Goal: Task Accomplishment & Management: Use online tool/utility

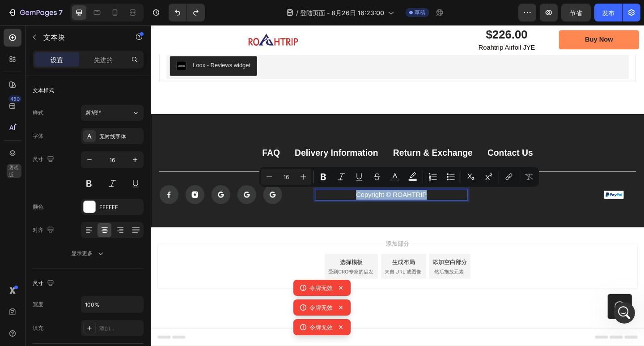
scroll to position [1, 0]
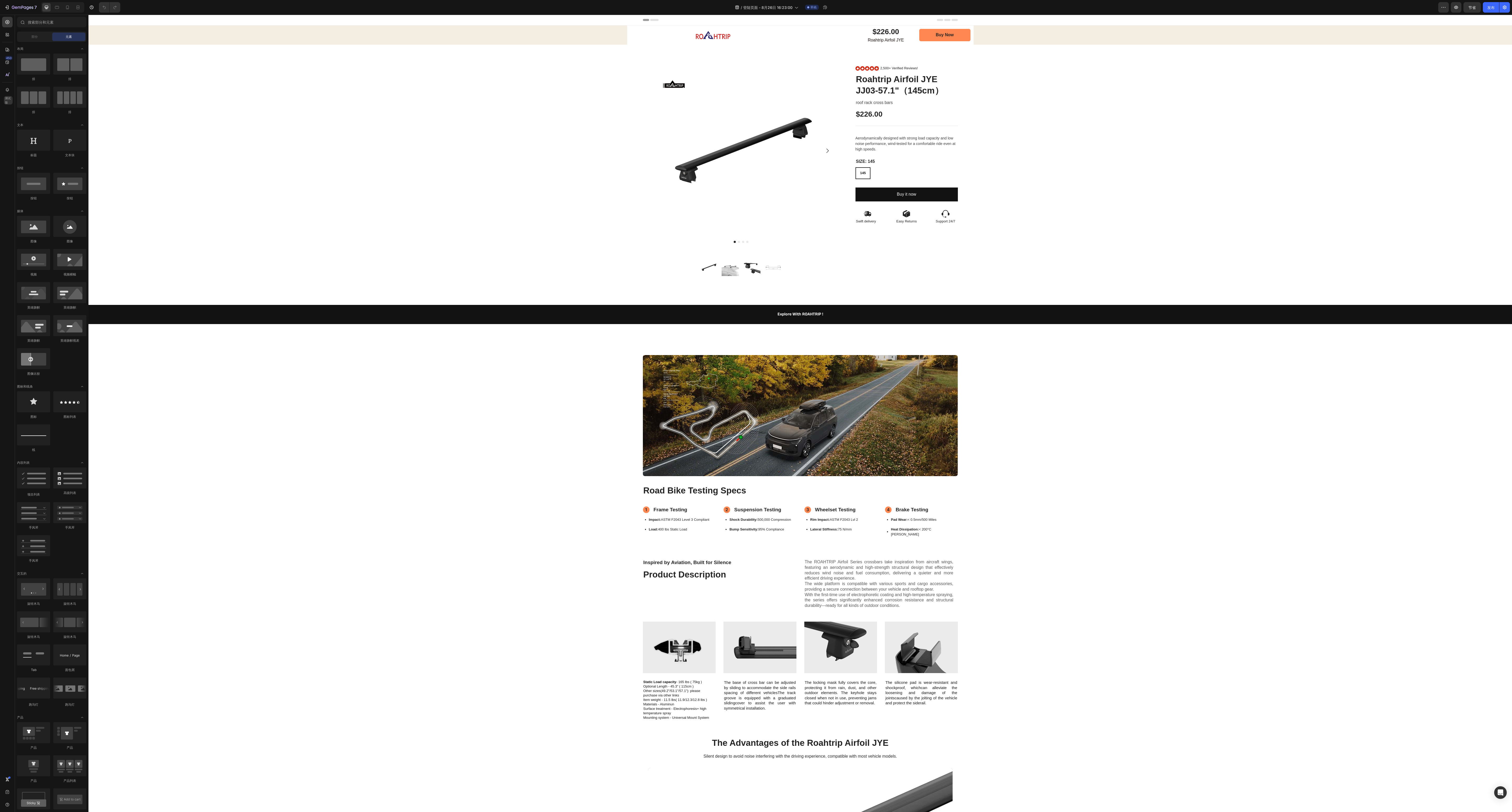
click at [378, 203] on img at bounding box center [710, 416] width 101 height 92
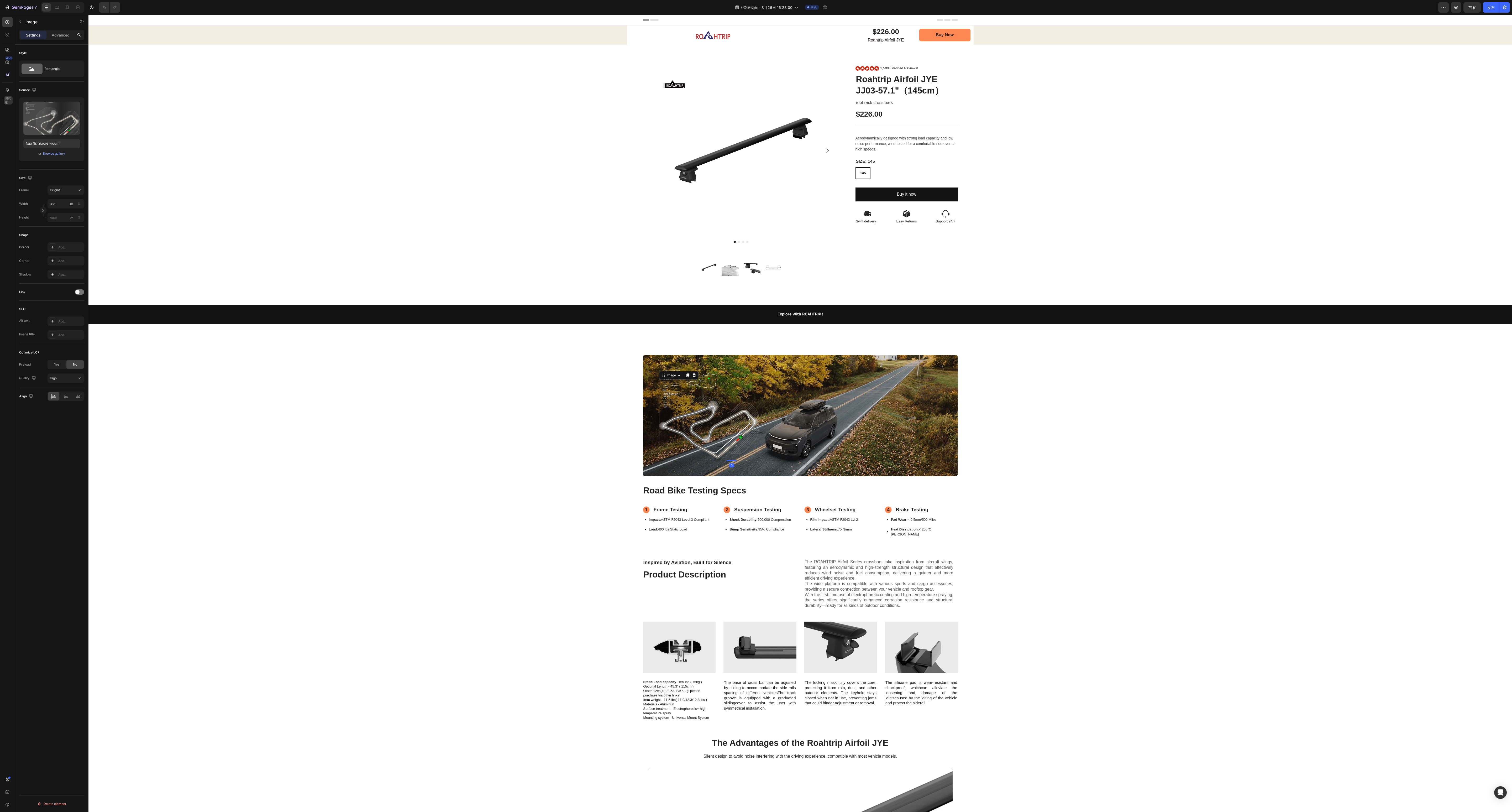
click at [378, 203] on img at bounding box center [710, 416] width 101 height 92
click at [378, 203] on icon at bounding box center [694, 375] width 4 height 4
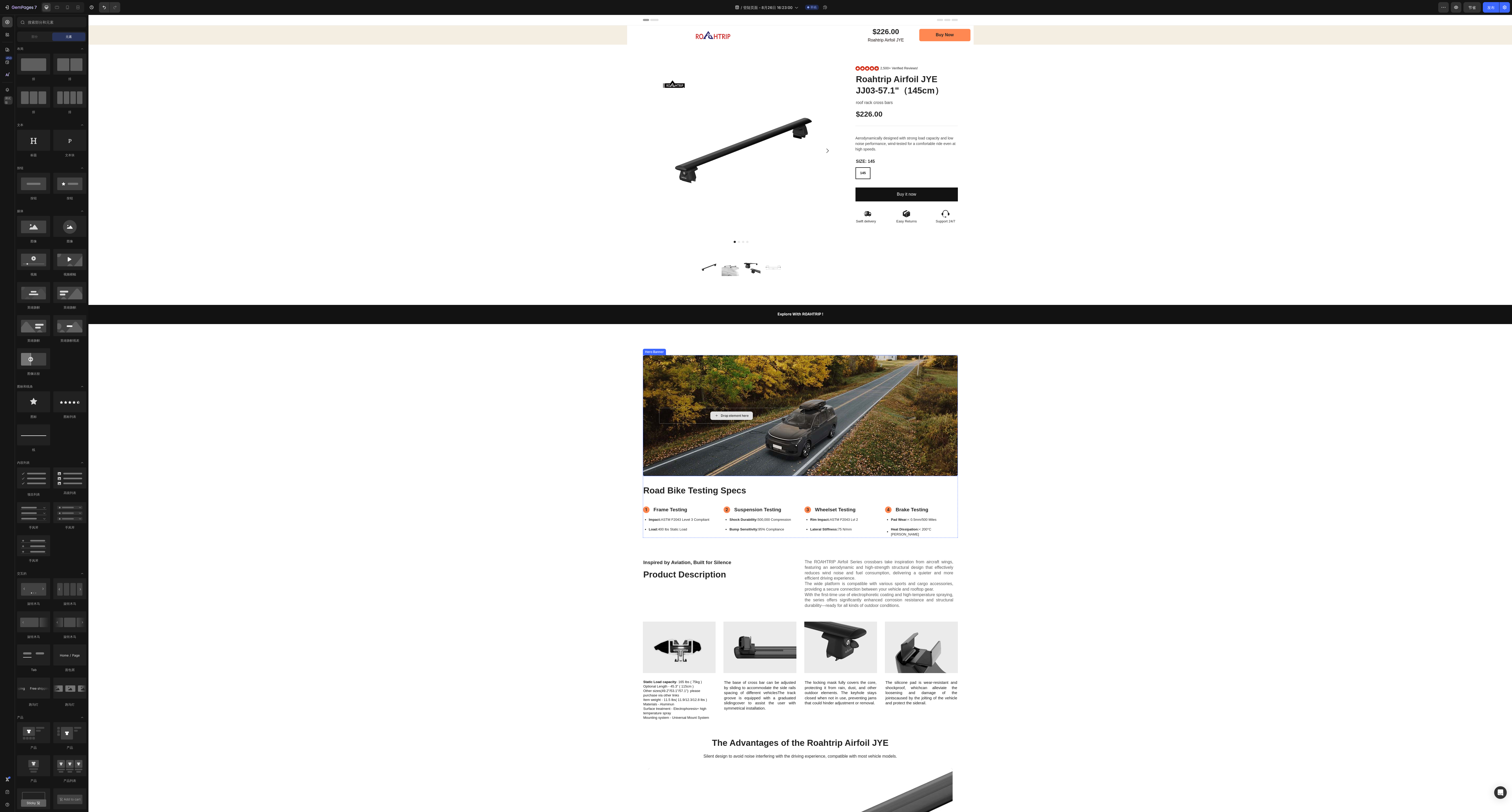
click at [378, 203] on div "Drop element here" at bounding box center [731, 416] width 145 height 16
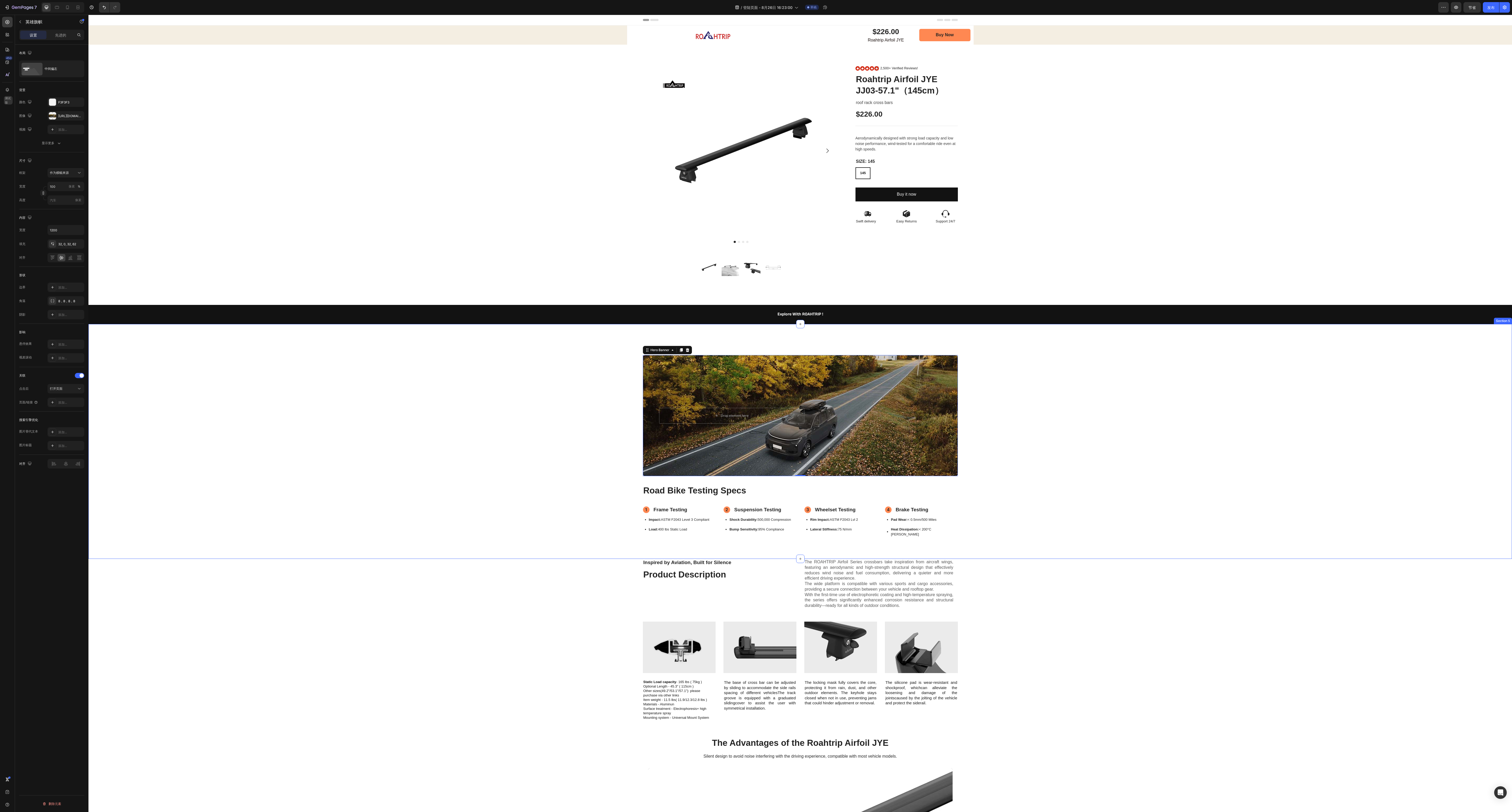
click at [378, 203] on div "Drop element here Image Hero Banner 0 Road Bike Testing Specs Heading Frame Tes…" at bounding box center [800, 446] width 1413 height 183
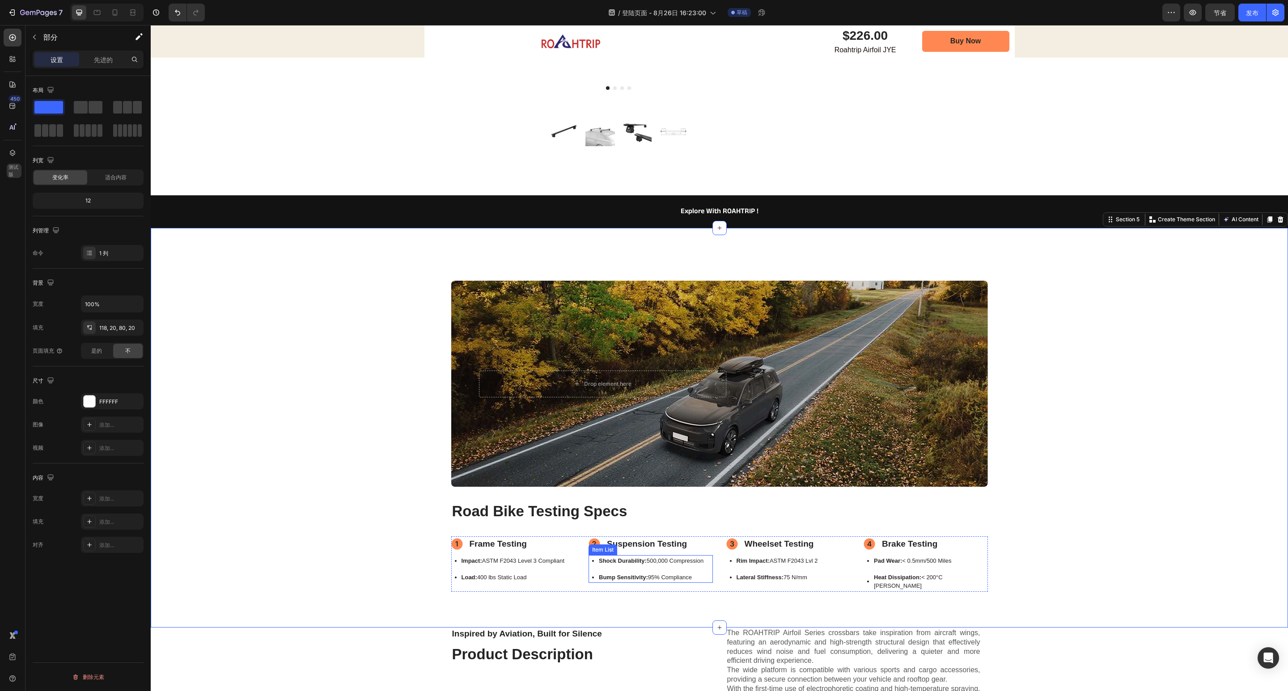
scroll to position [626, 0]
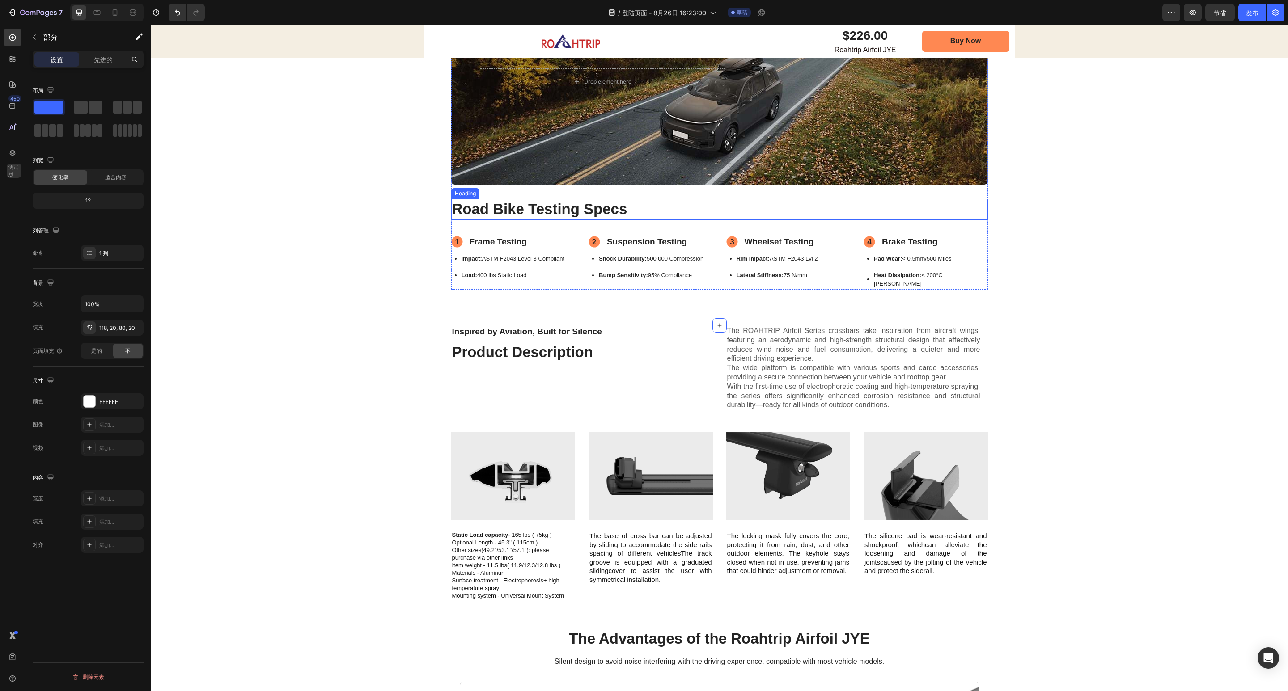
click at [602, 208] on h2 "Road Bike Testing Specs" at bounding box center [719, 209] width 537 height 21
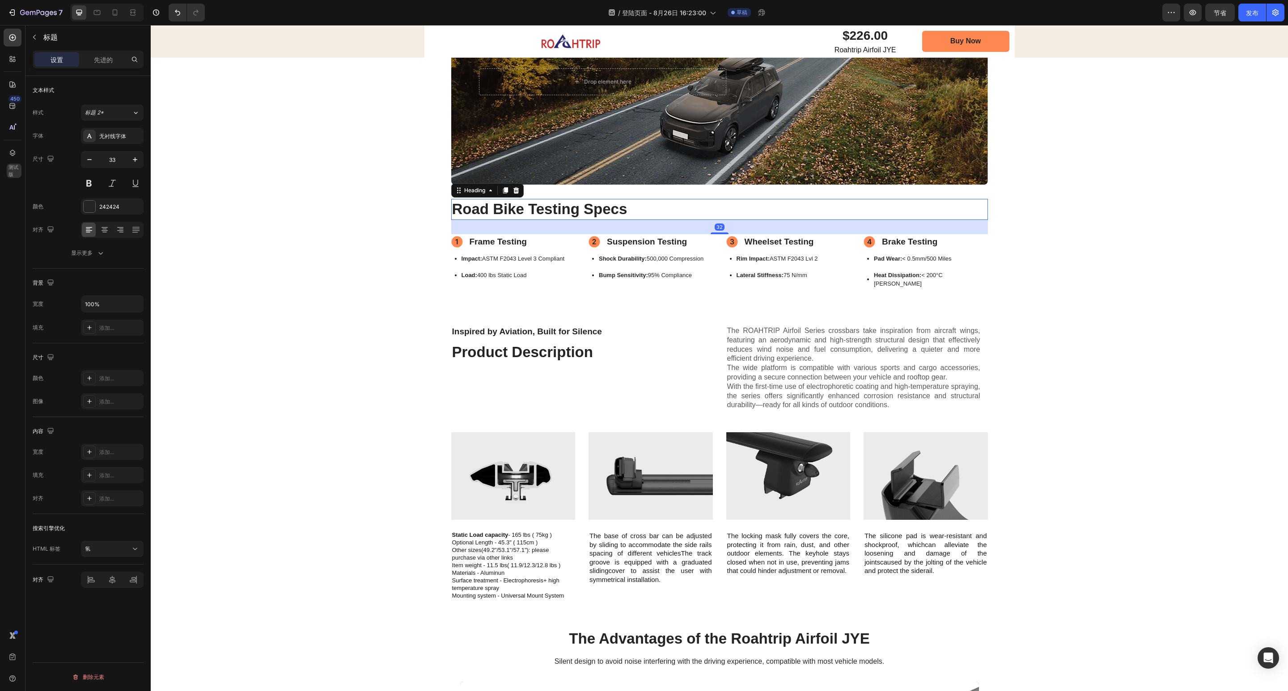
click at [629, 205] on h2 "Road Bike Testing Specs" at bounding box center [719, 209] width 537 height 21
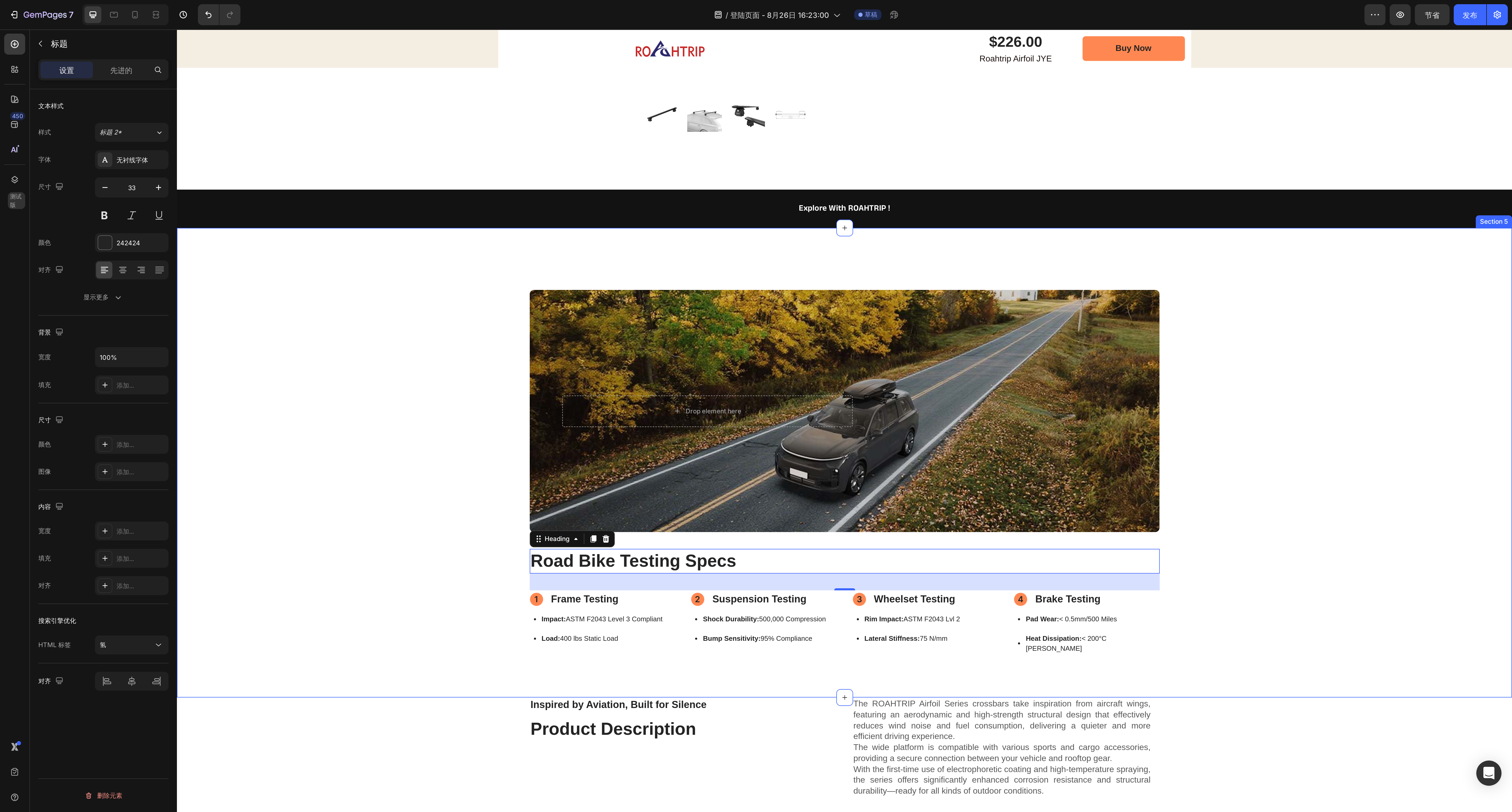
scroll to position [315, 0]
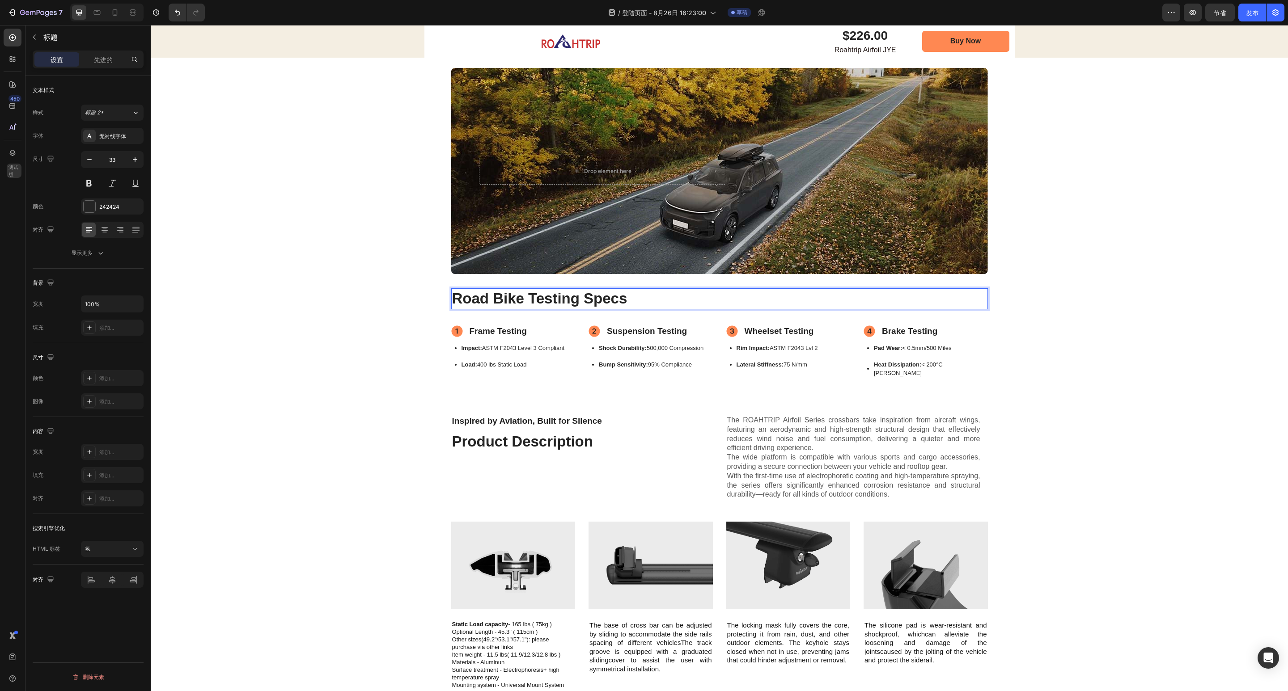
click at [621, 298] on p "Road Bike Testing Specs" at bounding box center [719, 298] width 535 height 19
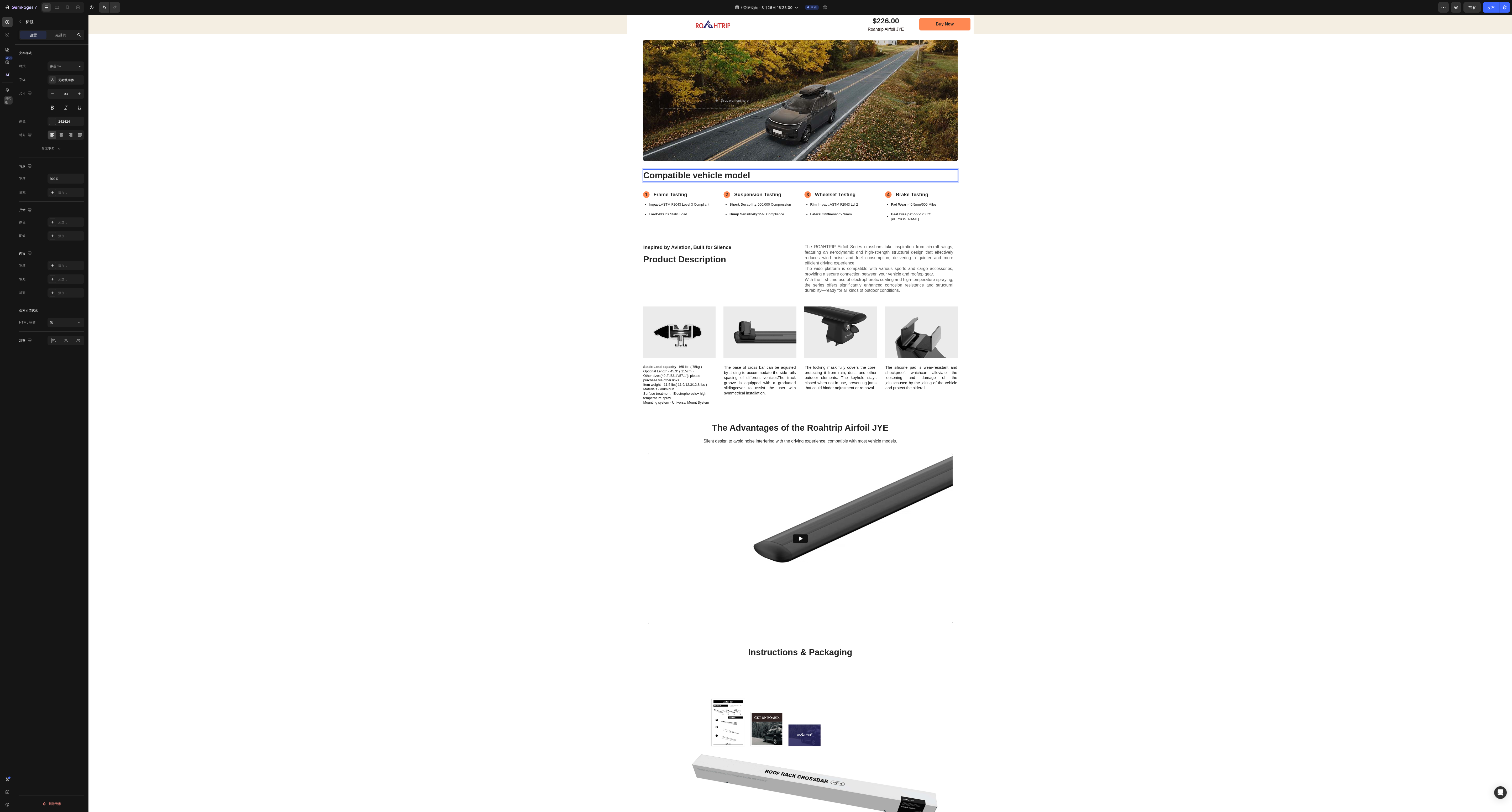
drag, startPoint x: 802, startPoint y: 16, endPoint x: 1062, endPoint y: 228, distance: 335.5
click at [378, 203] on div "Drop element here Image Hero Banner Compatible vehicle model Heading 32 Frame T…" at bounding box center [800, 126] width 1423 height 235
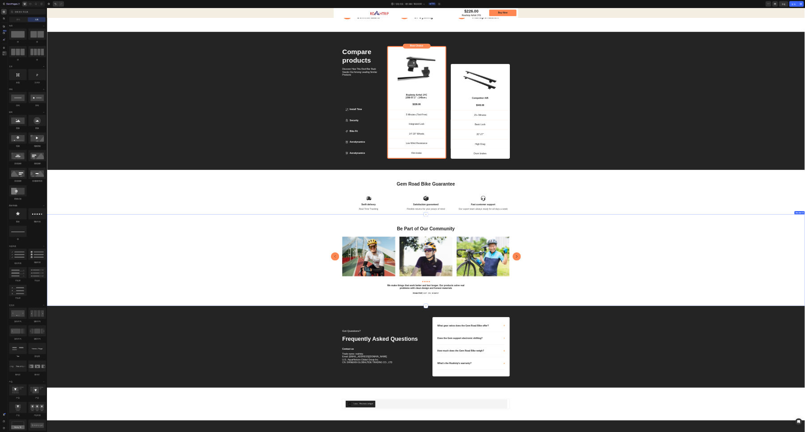
scroll to position [2555, 0]
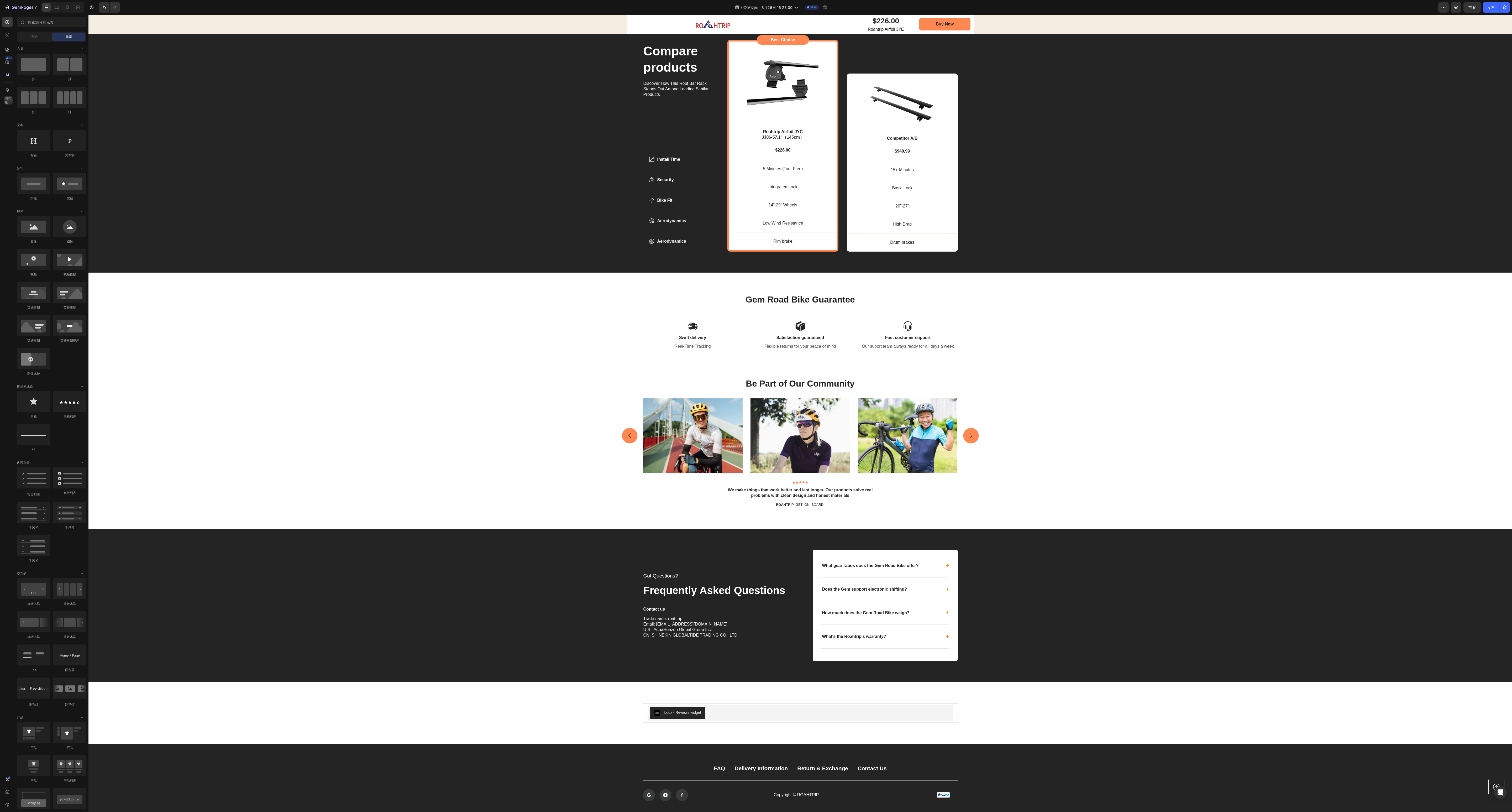
drag, startPoint x: 1584, startPoint y: 15, endPoint x: 1105, endPoint y: 368, distance: 595.0
click at [378, 203] on div "Be Part of Our Community Heading Image Image Image Carousel Row Icon Icon Icon …" at bounding box center [800, 442] width 1423 height 172
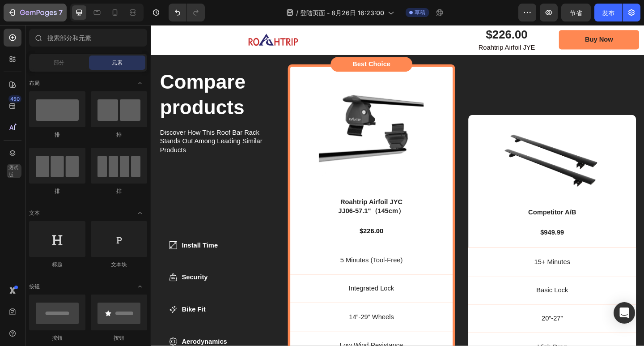
drag, startPoint x: 2490, startPoint y: 0, endPoint x: 21, endPoint y: 7, distance: 2468.7
click at [21, 7] on div "7" at bounding box center [41, 12] width 42 height 11
